Goal: Task Accomplishment & Management: Use online tool/utility

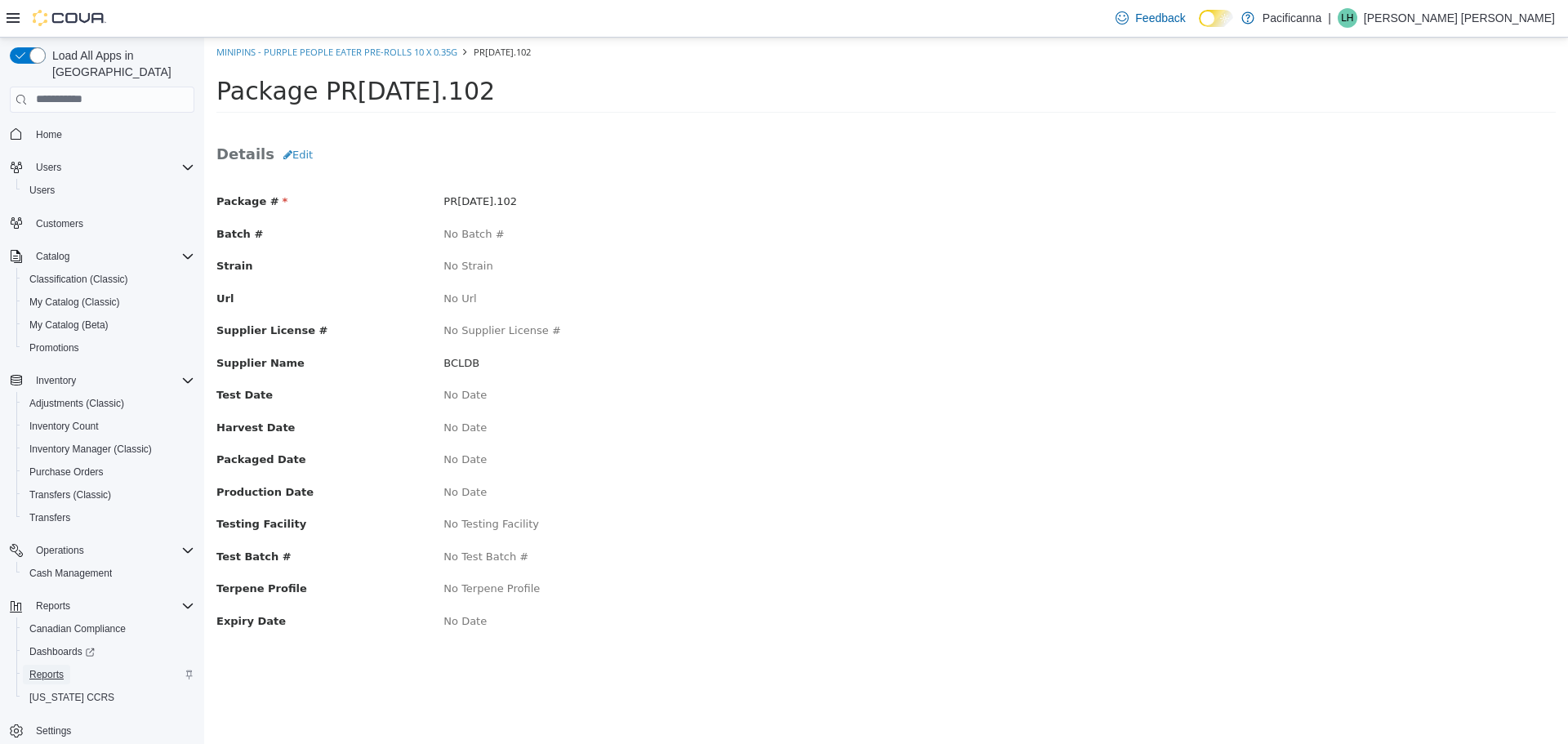
click at [39, 667] on span "Reports" at bounding box center [47, 674] width 34 height 13
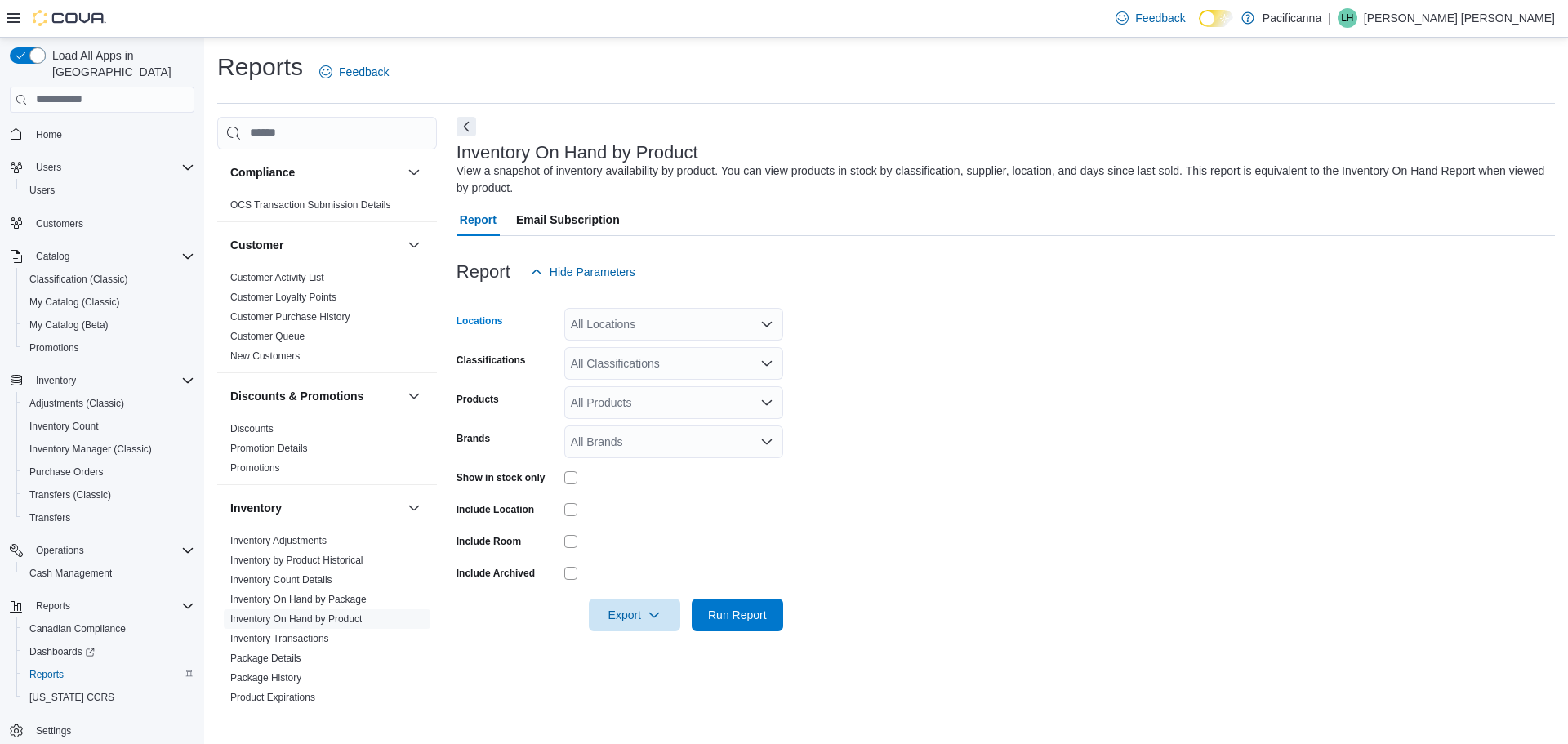
click at [650, 315] on div "All Locations" at bounding box center [673, 324] width 219 height 32
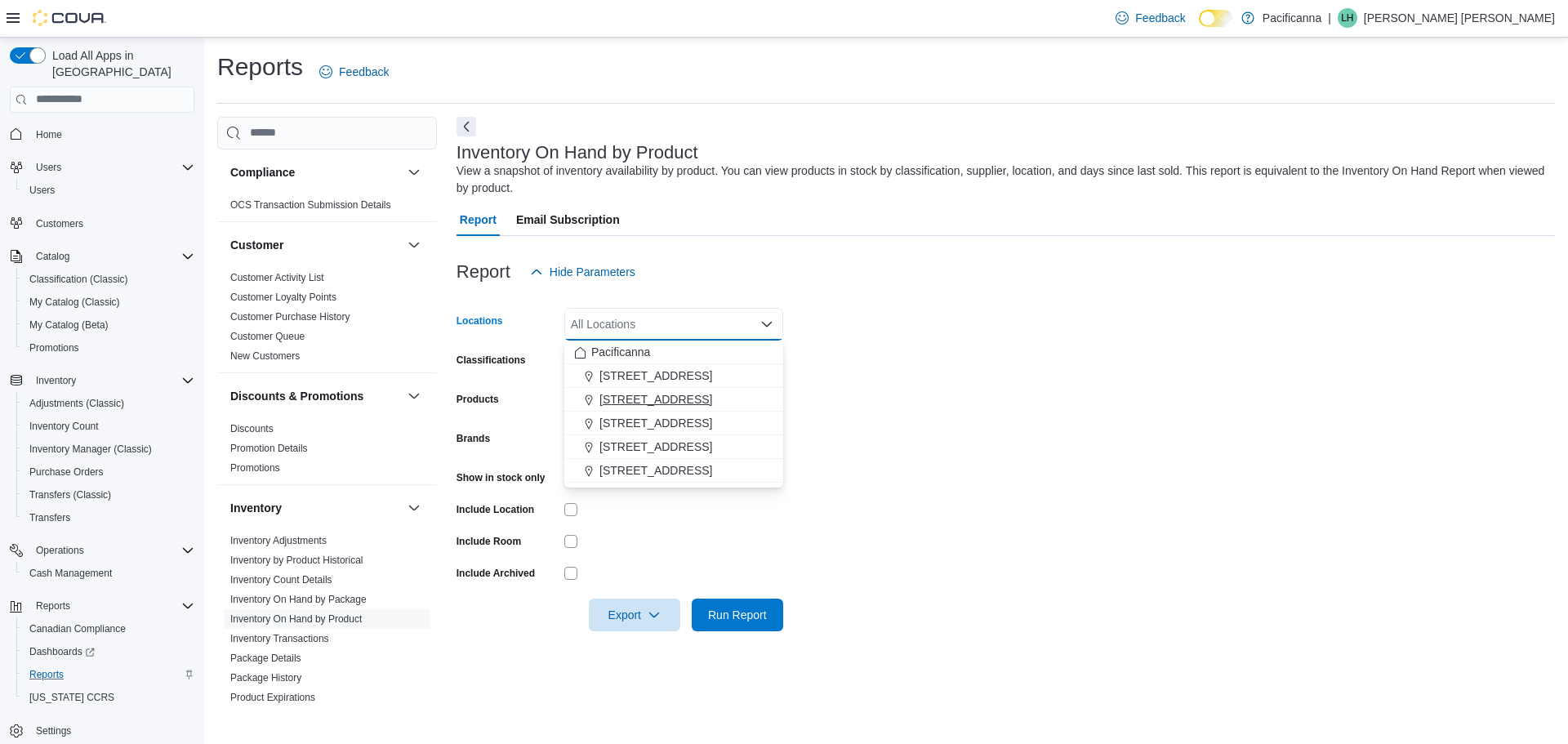
click at [657, 400] on span "1215 Main St." at bounding box center [655, 400] width 113 height 16
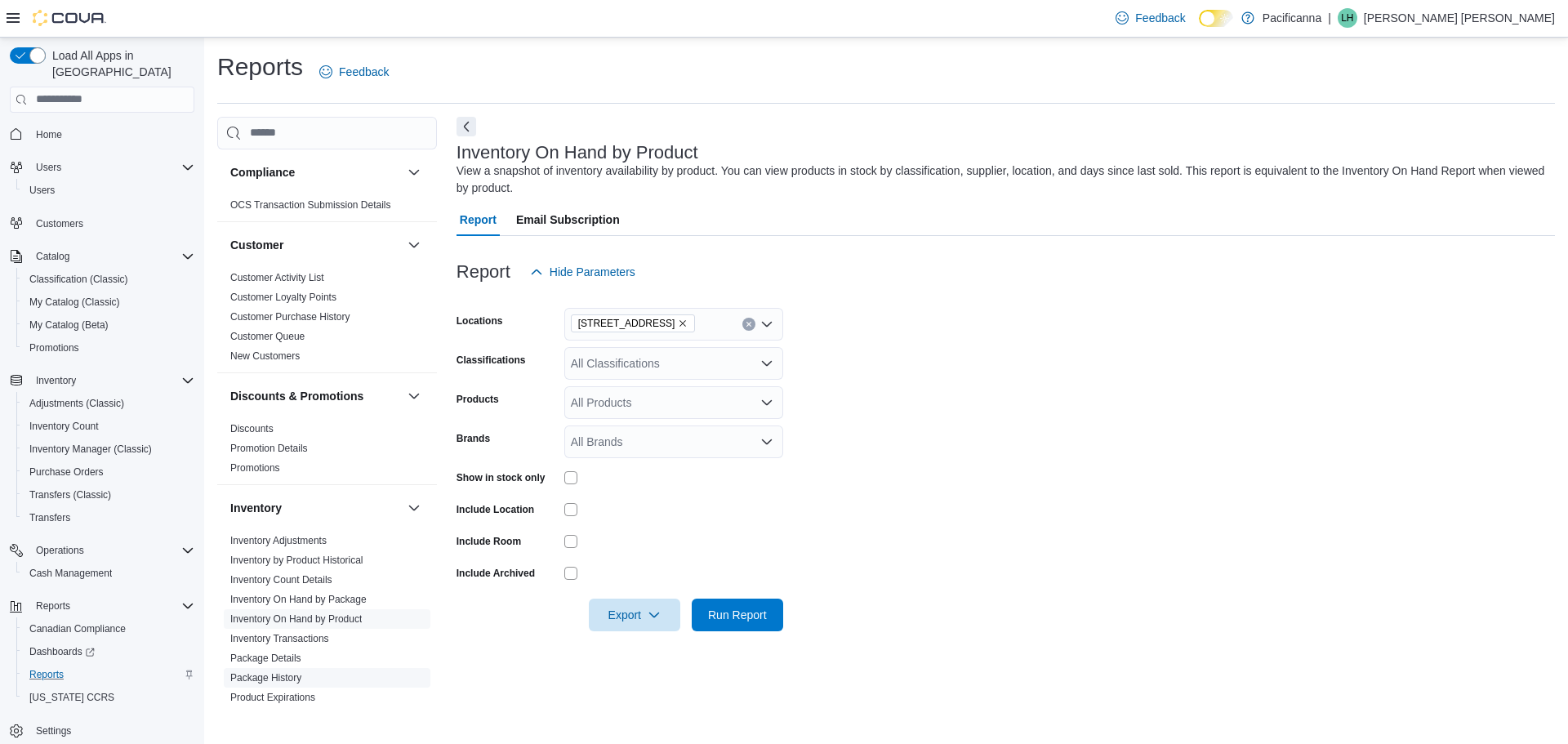
click at [288, 675] on link "Package History" at bounding box center [265, 677] width 71 height 12
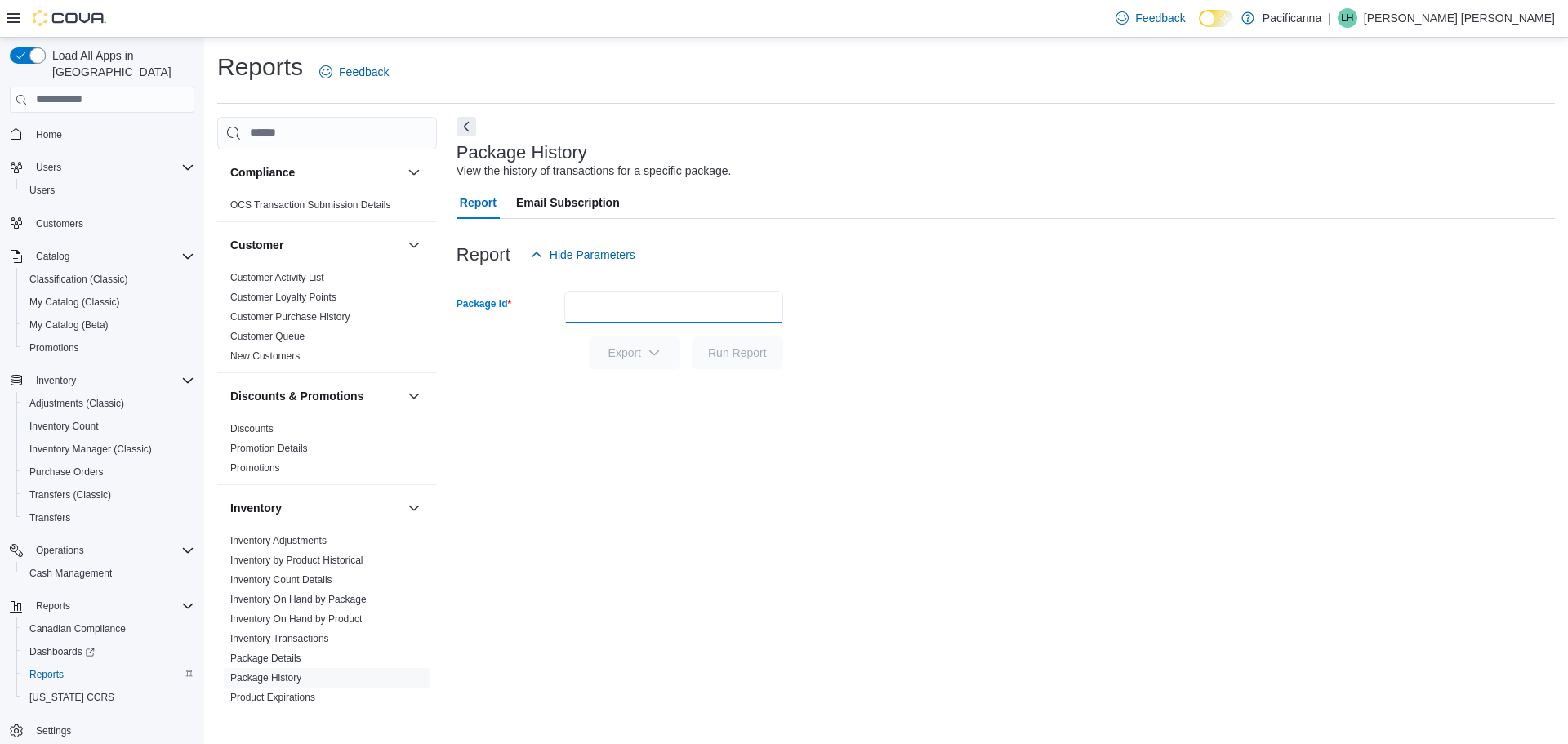
click at [600, 303] on input "Package Id" at bounding box center [673, 307] width 219 height 32
paste input "**********"
type input "**********"
click at [752, 354] on span "Run Report" at bounding box center [737, 352] width 59 height 16
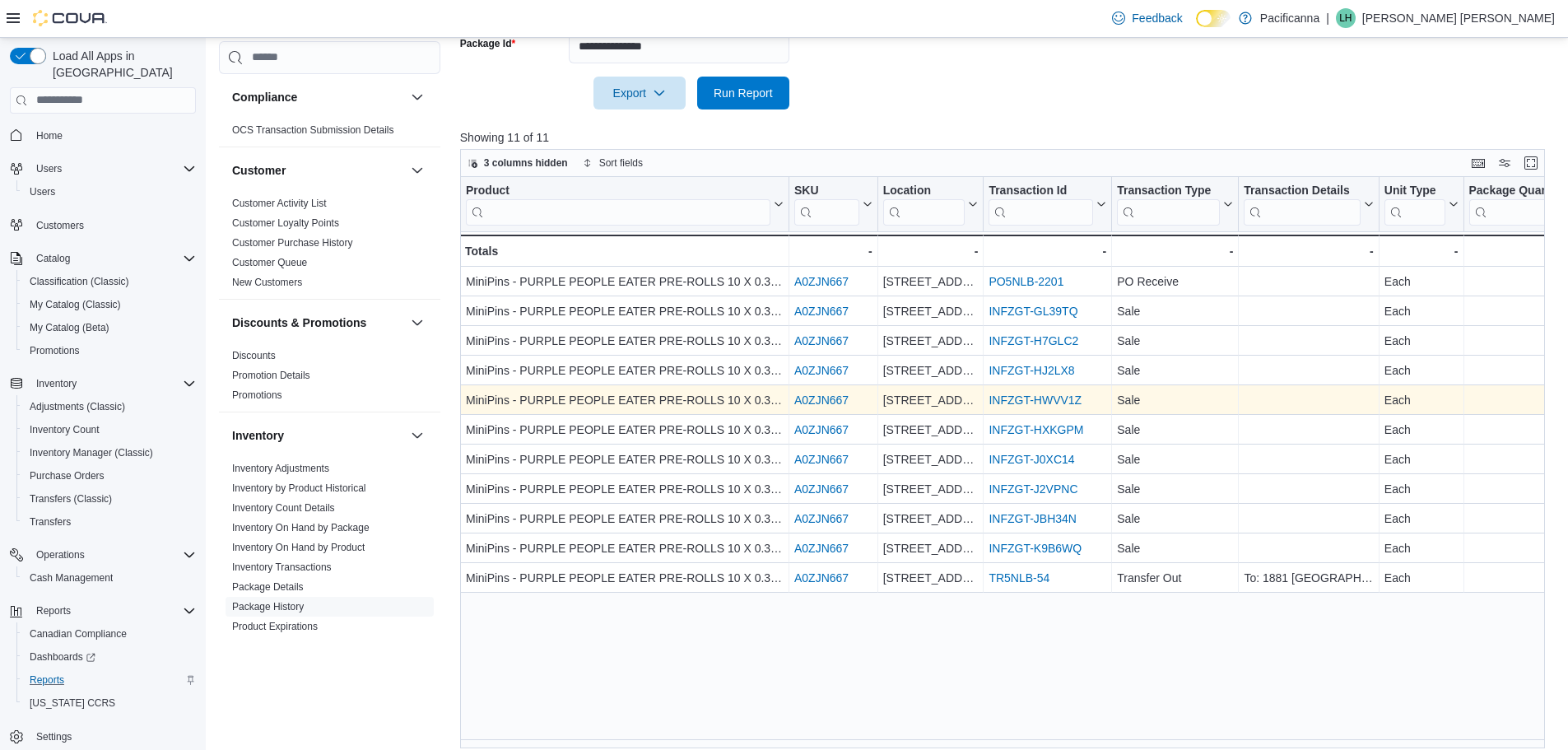
scroll to position [274, 0]
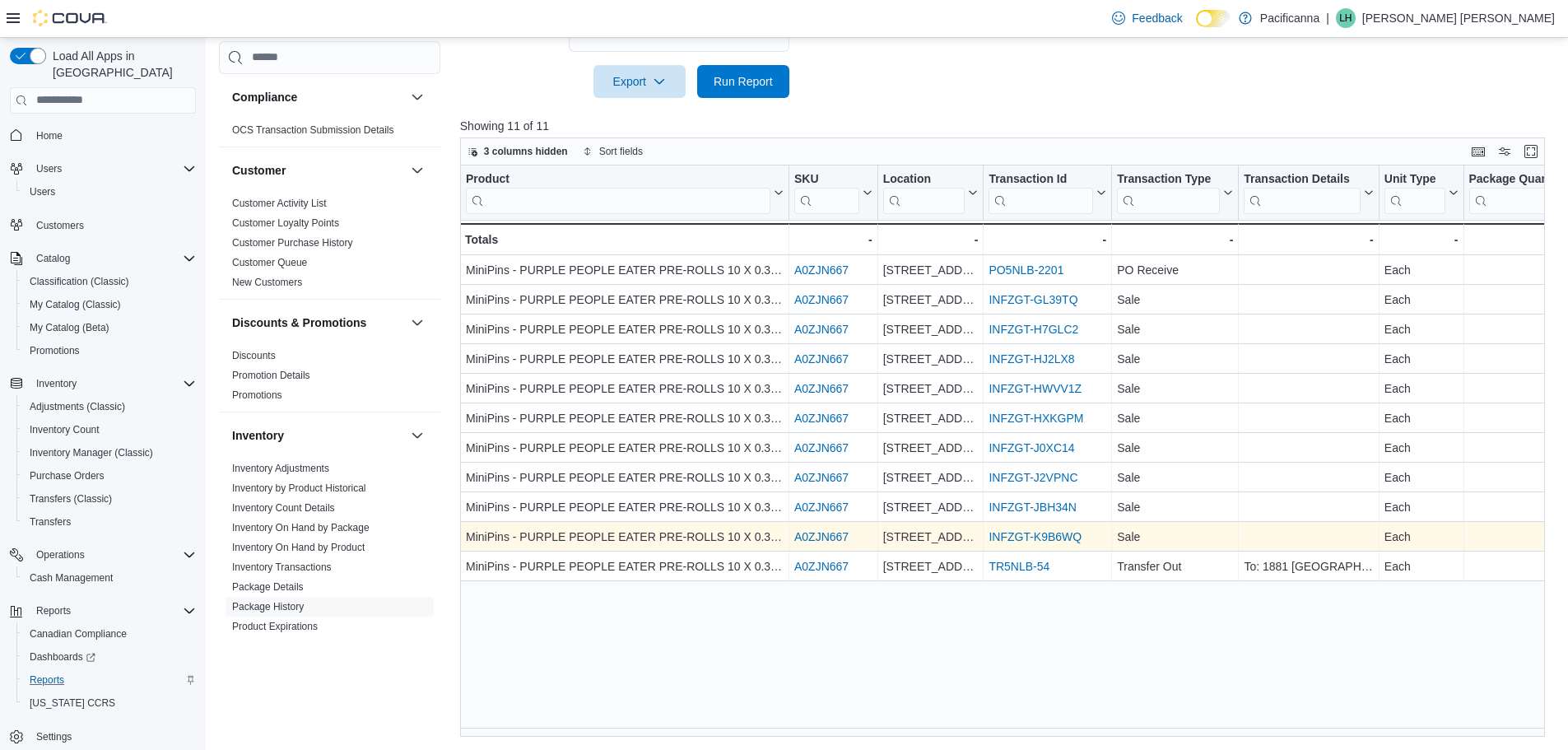
click at [1050, 538] on link "INFZGT-K9B6WQ" at bounding box center [1035, 536] width 93 height 13
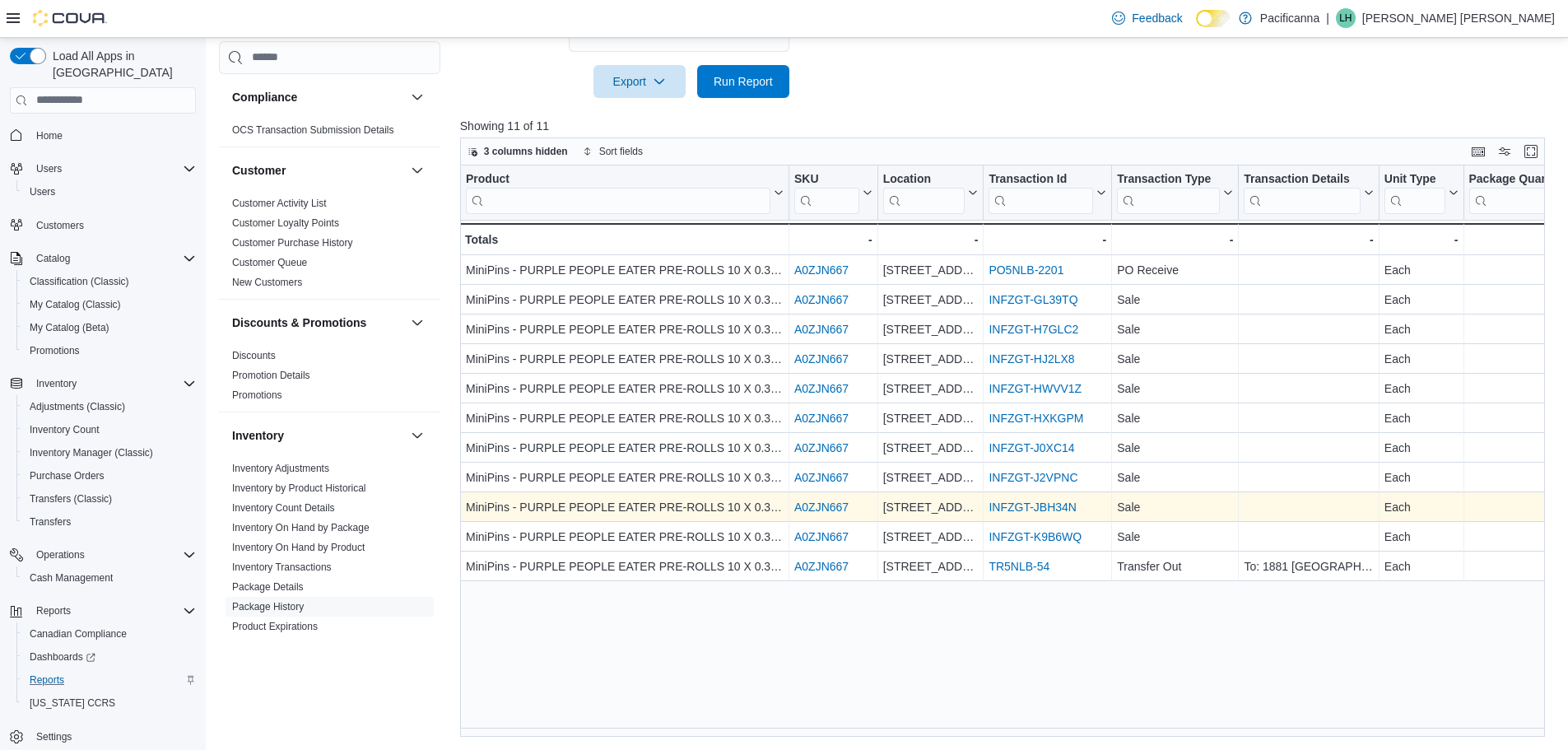
click at [1031, 505] on link "INFZGT-JBH34N" at bounding box center [1032, 506] width 88 height 13
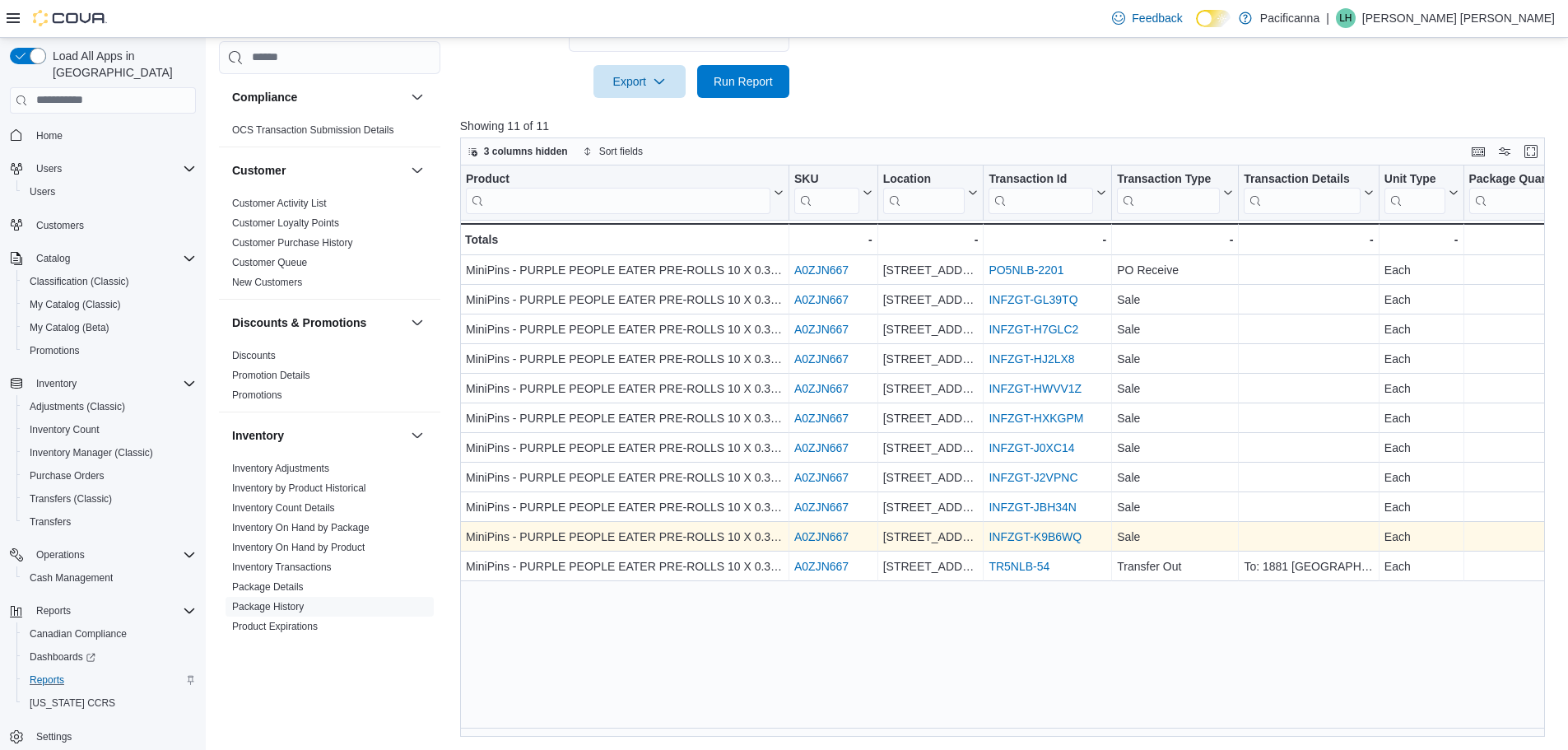
click at [1045, 541] on link "INFZGT-K9B6WQ" at bounding box center [1035, 536] width 93 height 13
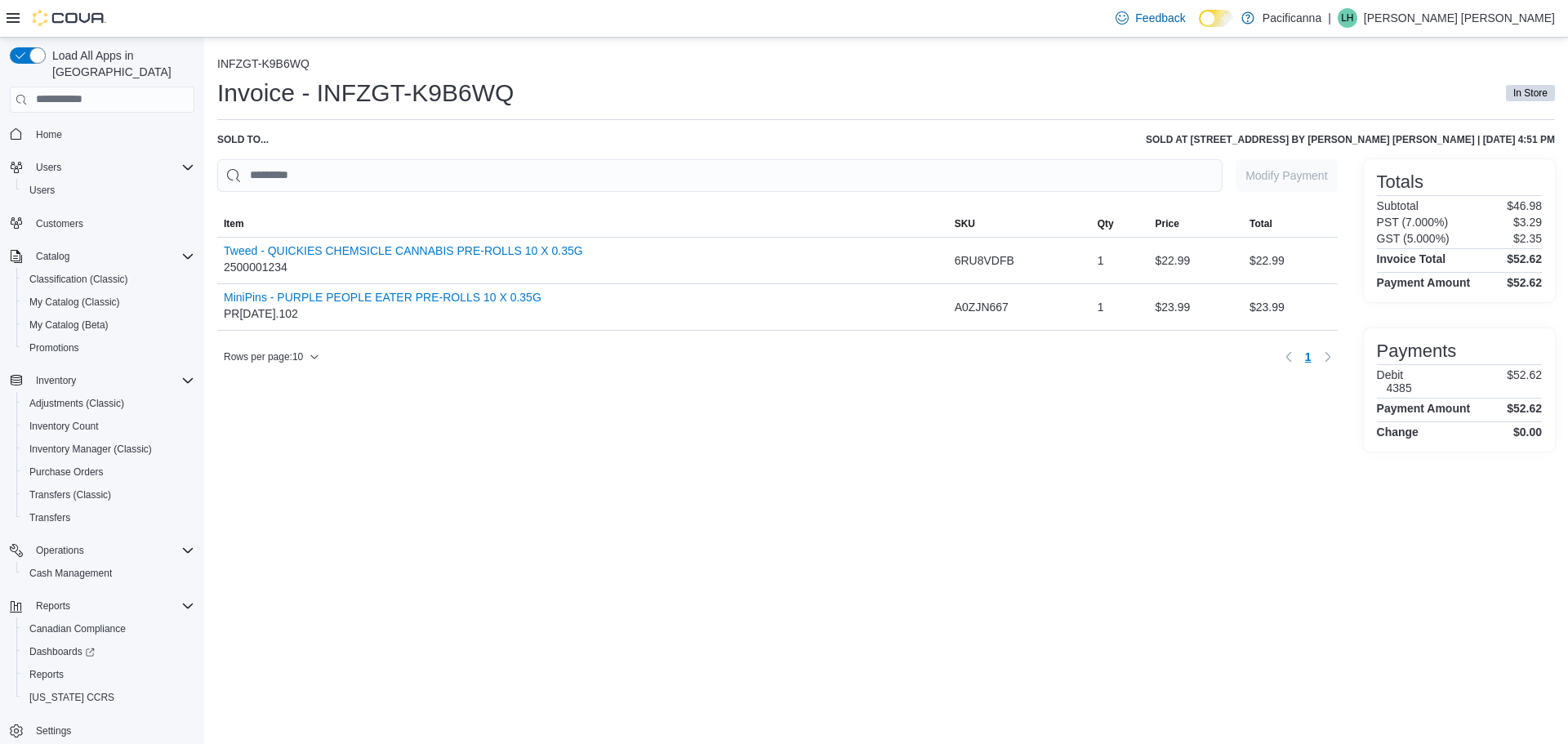
click at [83, 126] on span "Home" at bounding box center [112, 134] width 165 height 21
